Goal: Information Seeking & Learning: Learn about a topic

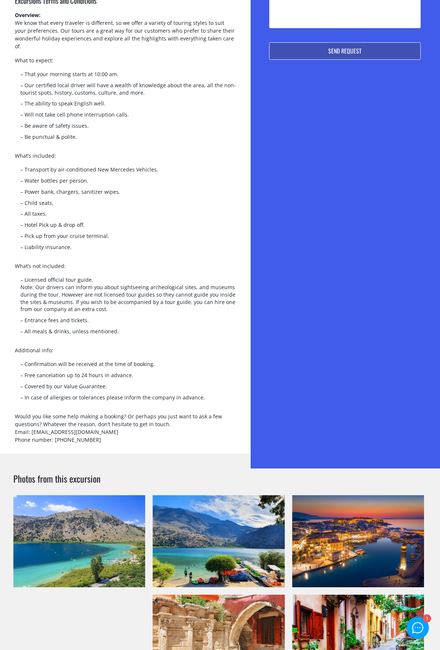
scroll to position [557, 0]
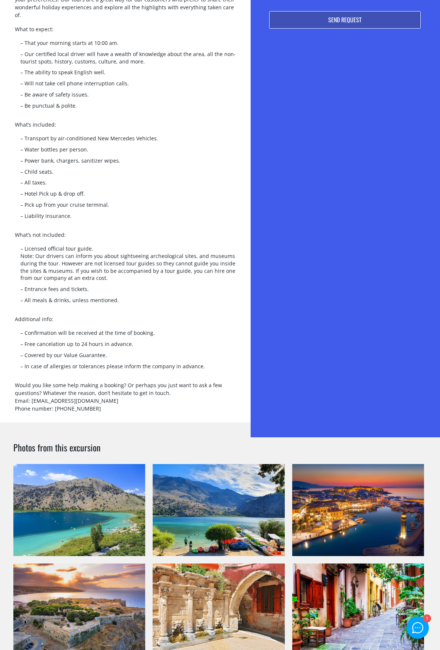
click at [78, 490] on link "+" at bounding box center [79, 510] width 132 height 92
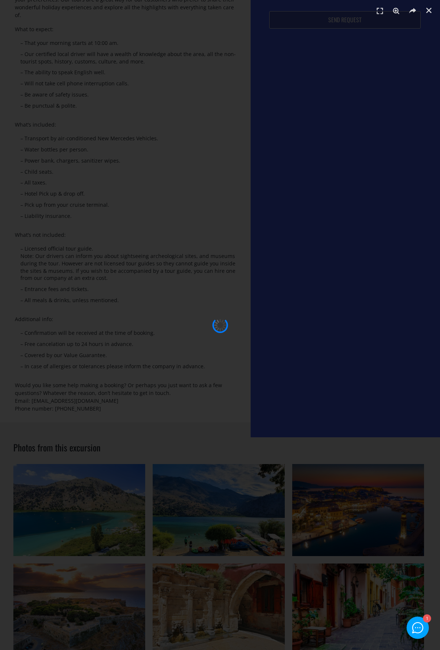
click at [104, 377] on div at bounding box center [220, 325] width 388 height 598
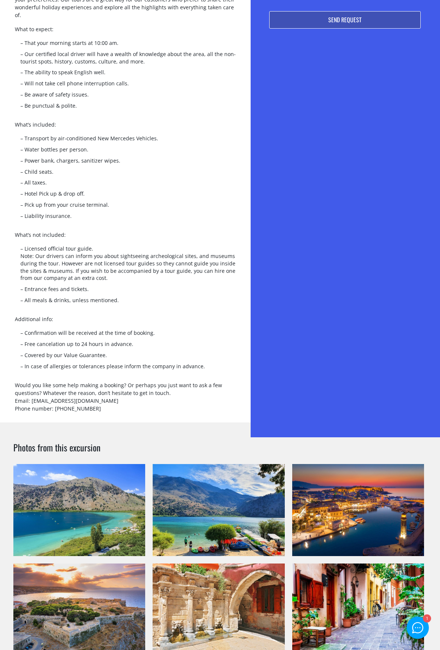
click at [97, 464] on link "+" at bounding box center [79, 510] width 132 height 92
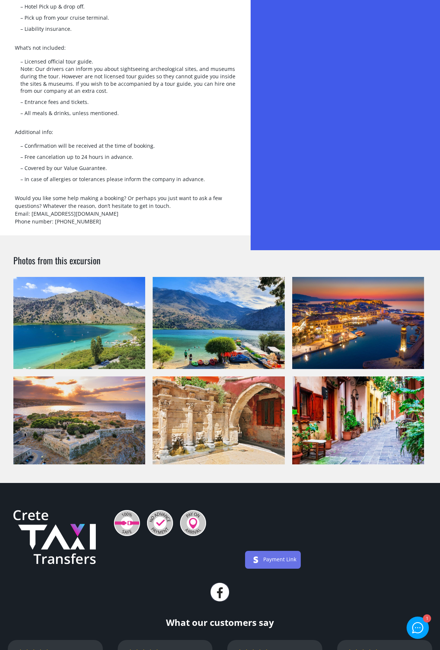
scroll to position [743, 0]
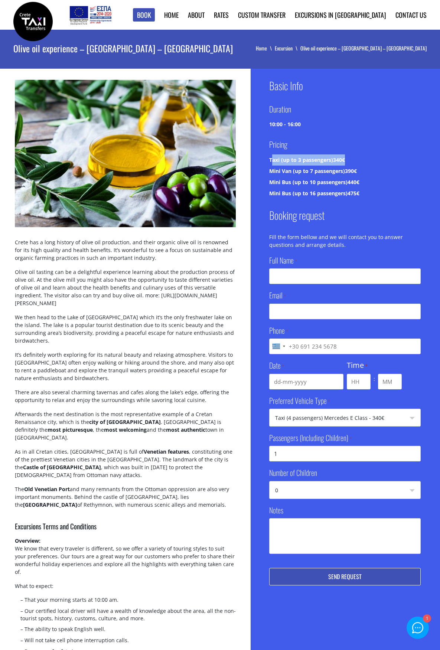
drag, startPoint x: 349, startPoint y: 160, endPoint x: 263, endPoint y: 156, distance: 85.8
click at [263, 156] on div "Basic Info Duration 10:00 - 16:00 Pricing Taxi (up to 3 passengers) 340€ Mini V…" at bounding box center [345, 532] width 189 height 926
drag, startPoint x: 362, startPoint y: 170, endPoint x: 265, endPoint y: 167, distance: 97.0
click at [265, 167] on div "Basic Info Duration 10:00 - 16:00 Pricing Taxi (up to 3 passengers) 340€ Mini V…" at bounding box center [345, 532] width 189 height 926
drag, startPoint x: 360, startPoint y: 183, endPoint x: 268, endPoint y: 182, distance: 92.1
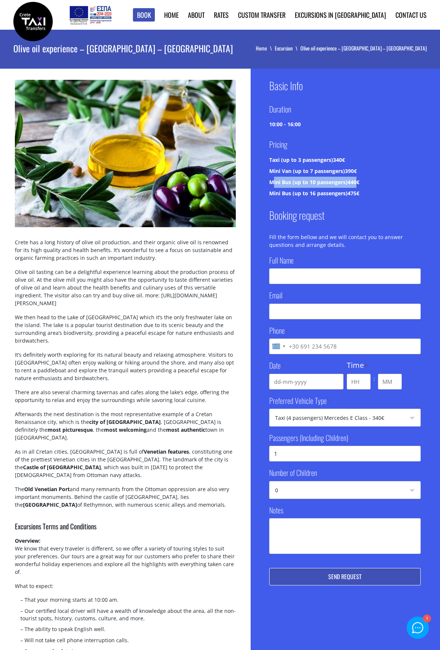
click at [268, 182] on div "Basic Info Duration 10:00 - 16:00 Pricing Taxi (up to 3 passengers) 340€ Mini V…" at bounding box center [345, 532] width 189 height 926
drag, startPoint x: 363, startPoint y: 180, endPoint x: 265, endPoint y: 182, distance: 97.7
click at [265, 182] on div "Basic Info Duration 10:00 - 16:00 Pricing Taxi (up to 3 passengers) 340€ Mini V…" at bounding box center [345, 532] width 189 height 926
copy div "Mini Bus (up to 10 passengers) 440€"
drag, startPoint x: 365, startPoint y: 194, endPoint x: 271, endPoint y: 196, distance: 94.7
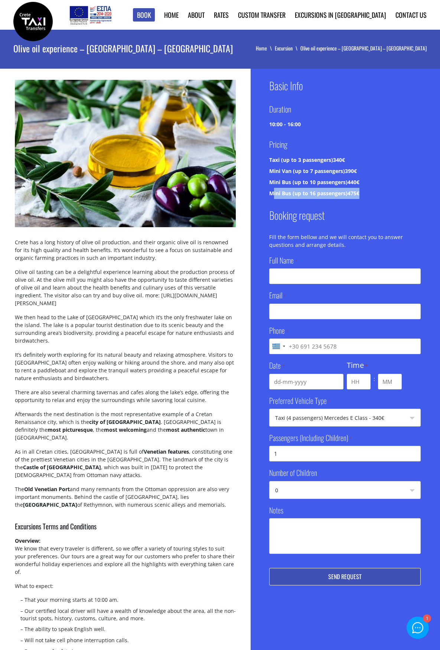
click at [271, 196] on div "Mini Bus (up to 16 passengers) 475€" at bounding box center [344, 193] width 151 height 11
copy div "Mini Bus (up to 16 passengers) 475€"
drag, startPoint x: 295, startPoint y: 125, endPoint x: 267, endPoint y: 125, distance: 28.2
click at [267, 125] on div "Basic Info Duration 10:00 - 16:00 Pricing Taxi (up to 3 passengers) 340€ Mini V…" at bounding box center [345, 532] width 189 height 926
copy div "10:00 - 16:00"
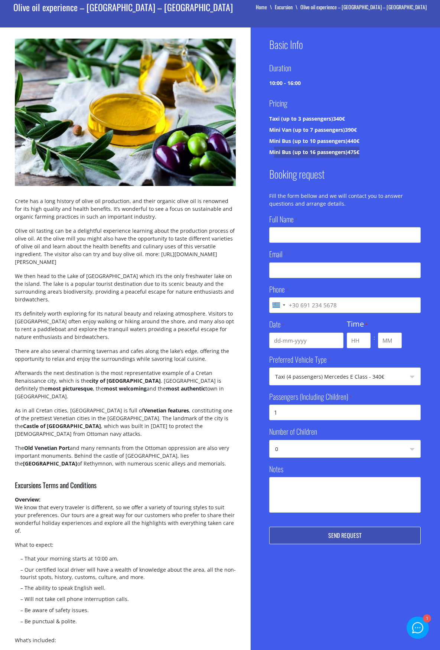
scroll to position [74, 0]
